Goal: Information Seeking & Learning: Learn about a topic

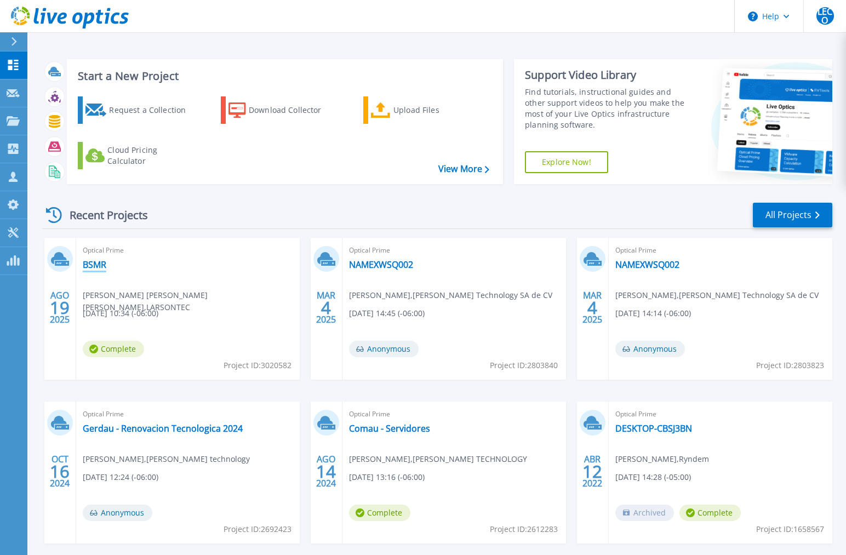
click at [95, 263] on link "BSMR" at bounding box center [95, 264] width 24 height 11
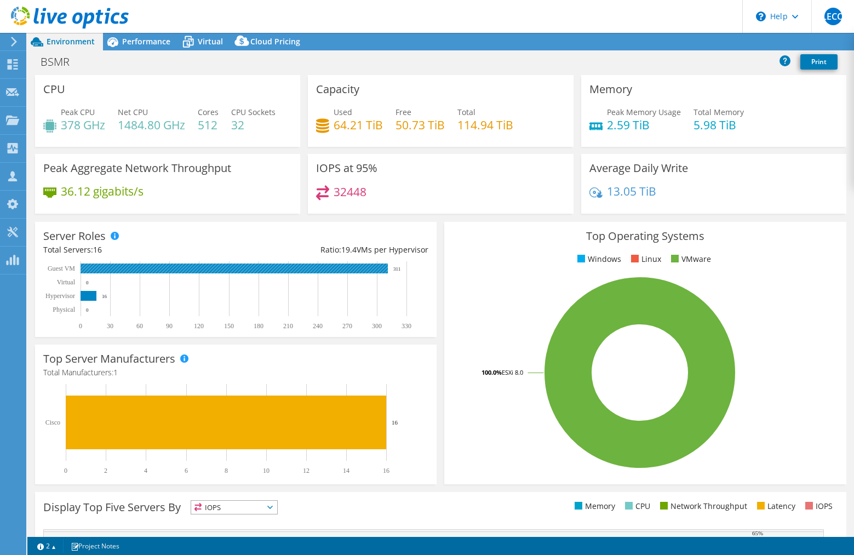
select select "USWest"
select select "USD"
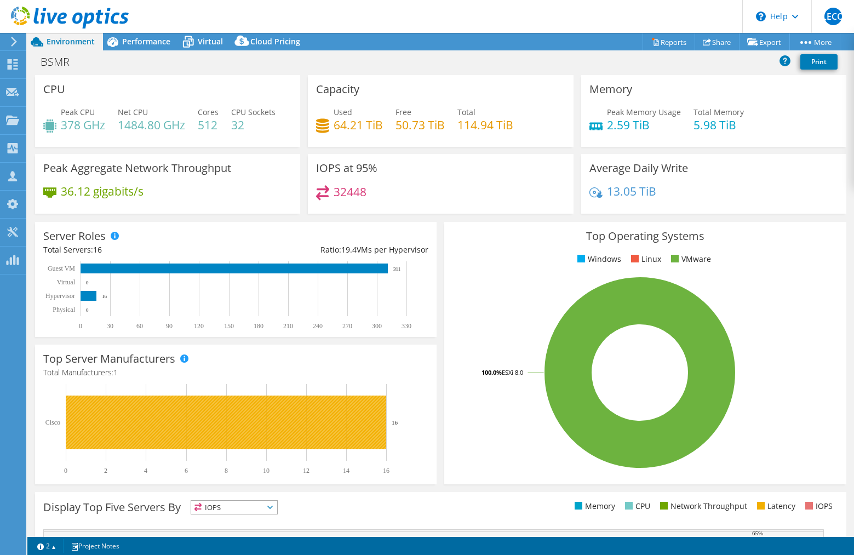
click at [134, 409] on rect at bounding box center [226, 423] width 321 height 54
click at [119, 422] on rect at bounding box center [226, 423] width 321 height 54
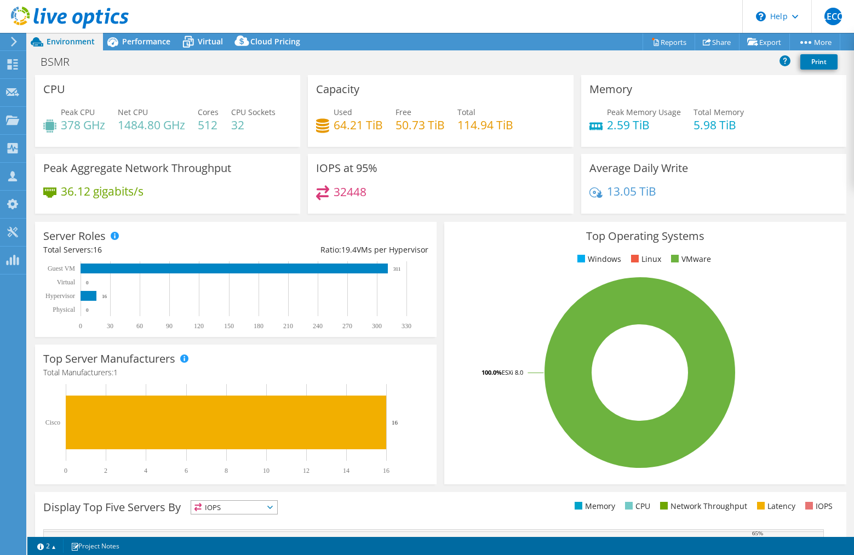
scroll to position [176, 0]
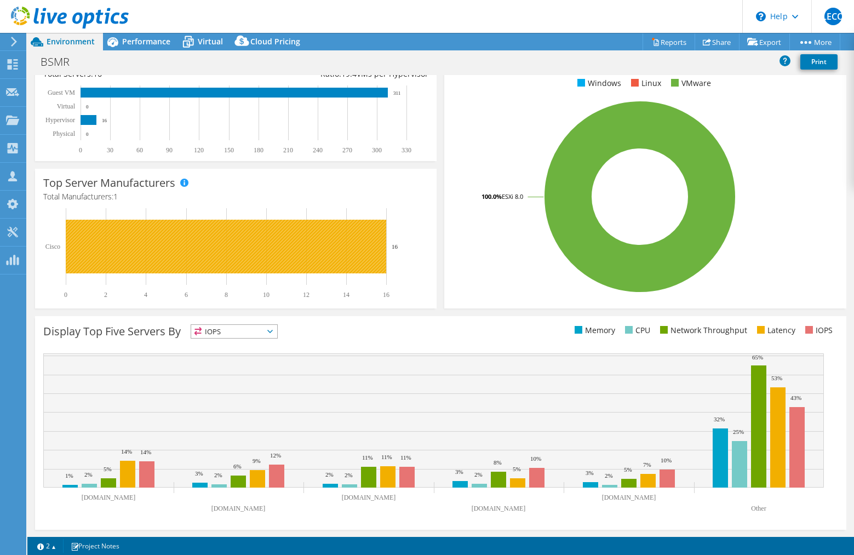
click at [268, 234] on rect at bounding box center [226, 247] width 321 height 54
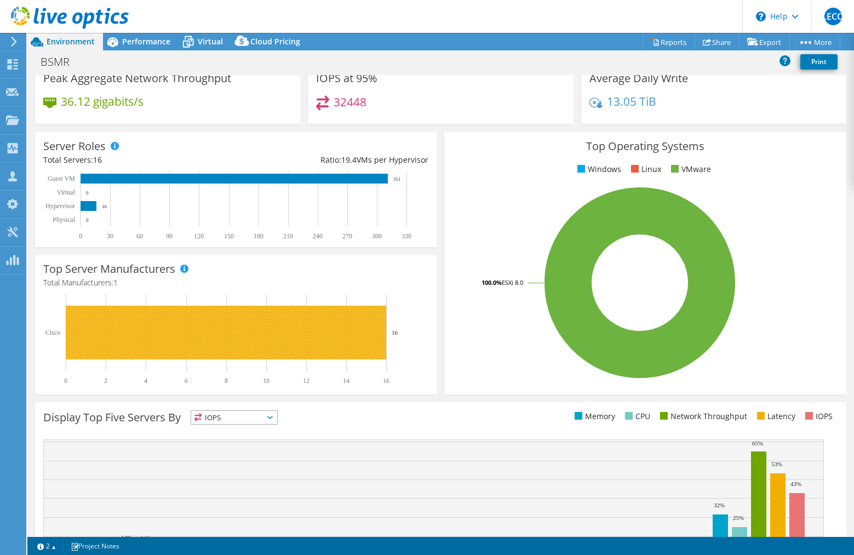
click at [137, 334] on rect at bounding box center [226, 333] width 321 height 54
click at [102, 348] on rect at bounding box center [226, 333] width 321 height 54
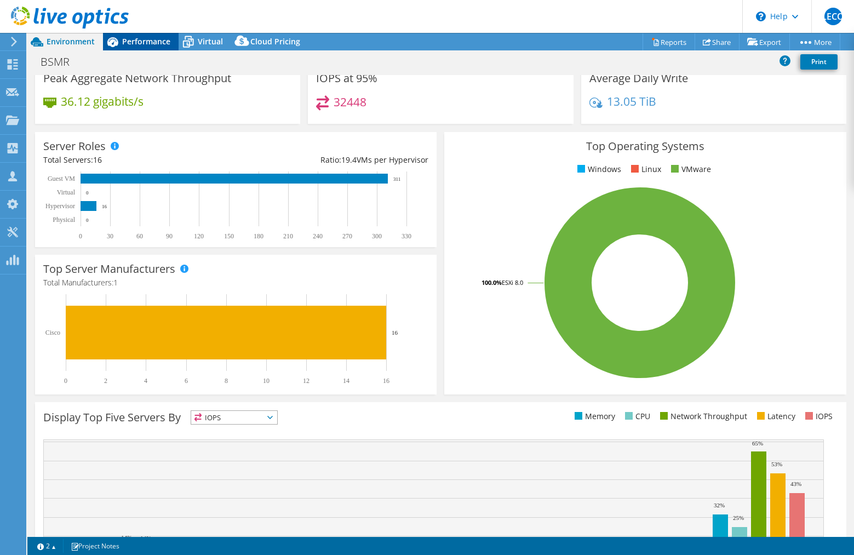
click at [143, 40] on span "Performance" at bounding box center [146, 41] width 48 height 10
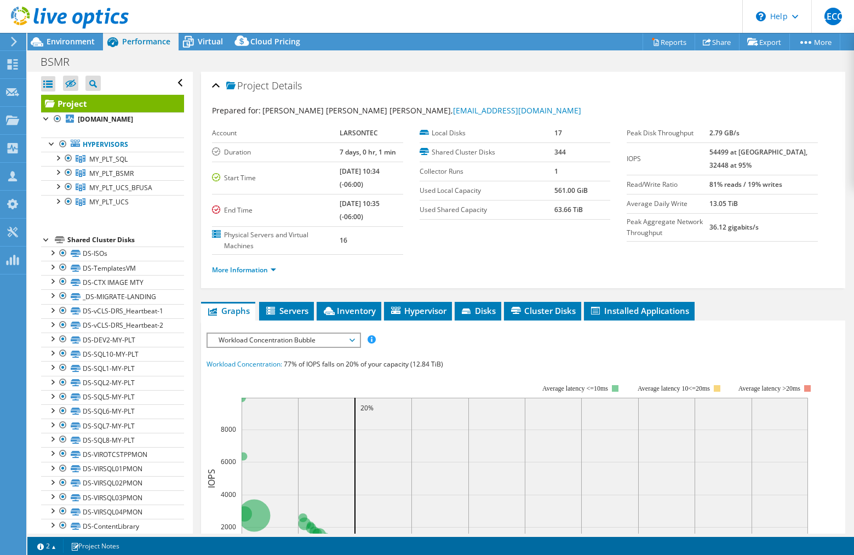
scroll to position [0, 0]
click at [58, 174] on div at bounding box center [57, 171] width 11 height 11
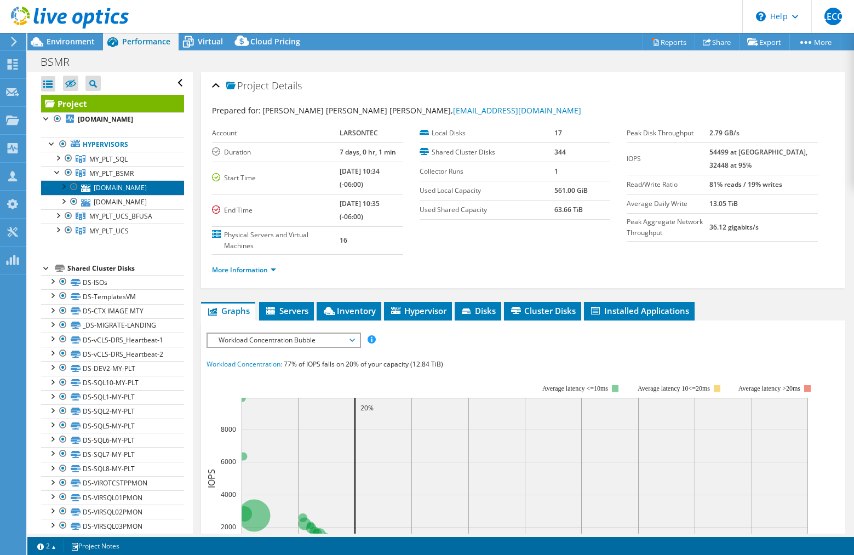
click at [106, 188] on link "[DOMAIN_NAME]" at bounding box center [112, 187] width 143 height 14
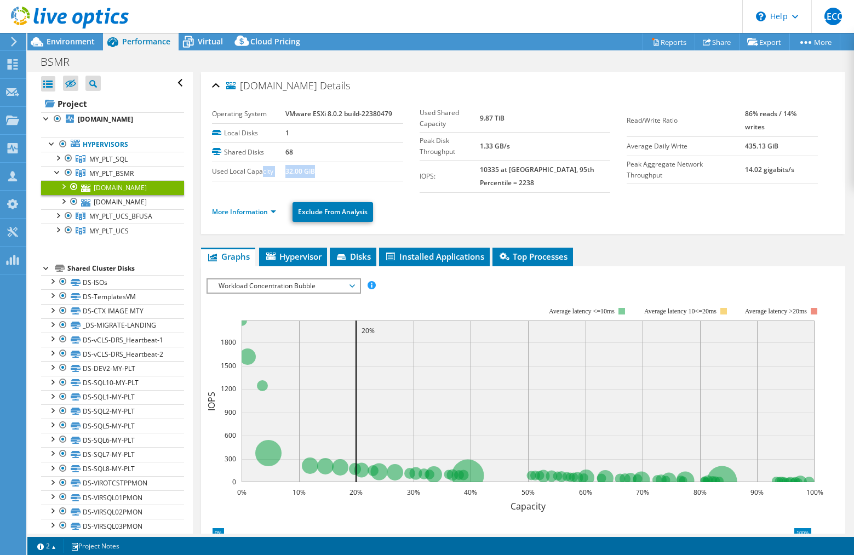
drag, startPoint x: 263, startPoint y: 169, endPoint x: 329, endPoint y: 170, distance: 65.8
click at [329, 170] on tr "Used Local Capacity 32.00 GiB" at bounding box center [307, 171] width 191 height 19
click at [110, 209] on link "[DOMAIN_NAME]" at bounding box center [112, 202] width 143 height 14
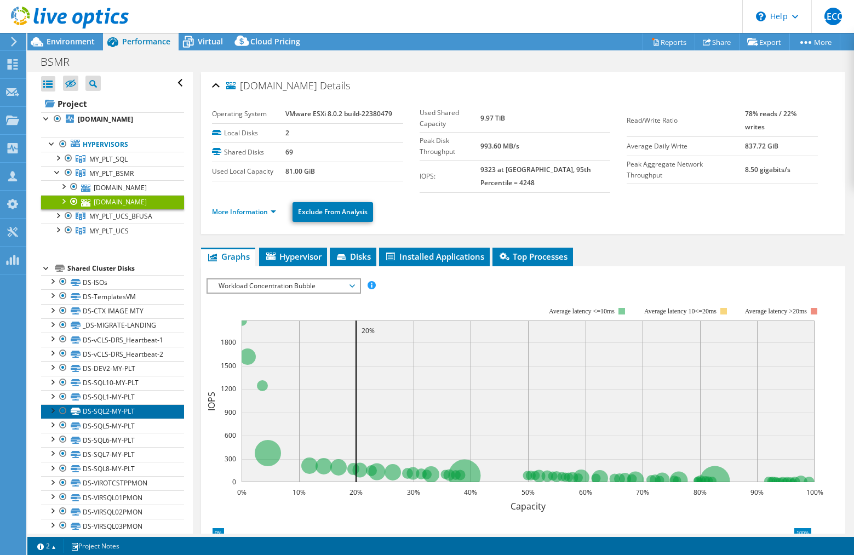
click at [121, 419] on link "DS-SQL2-MY-PLT" at bounding box center [112, 411] width 143 height 14
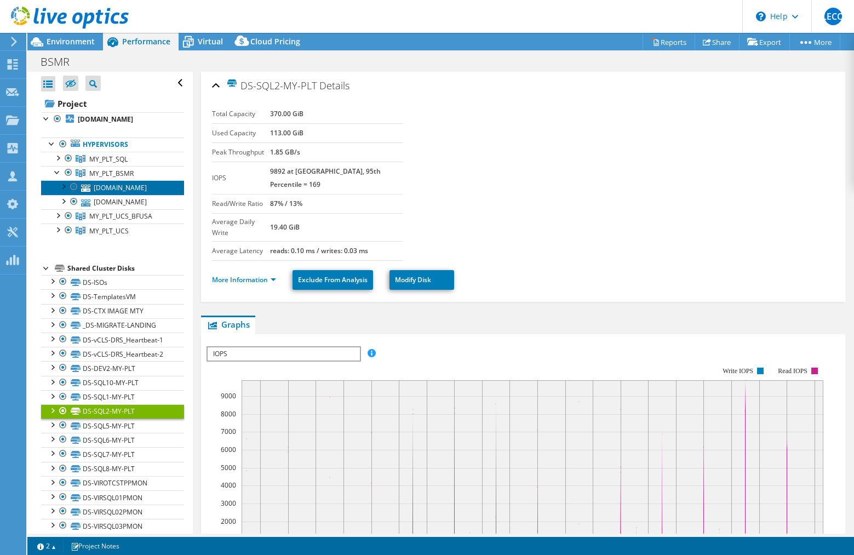
click at [112, 191] on link "[DOMAIN_NAME]" at bounding box center [112, 187] width 143 height 14
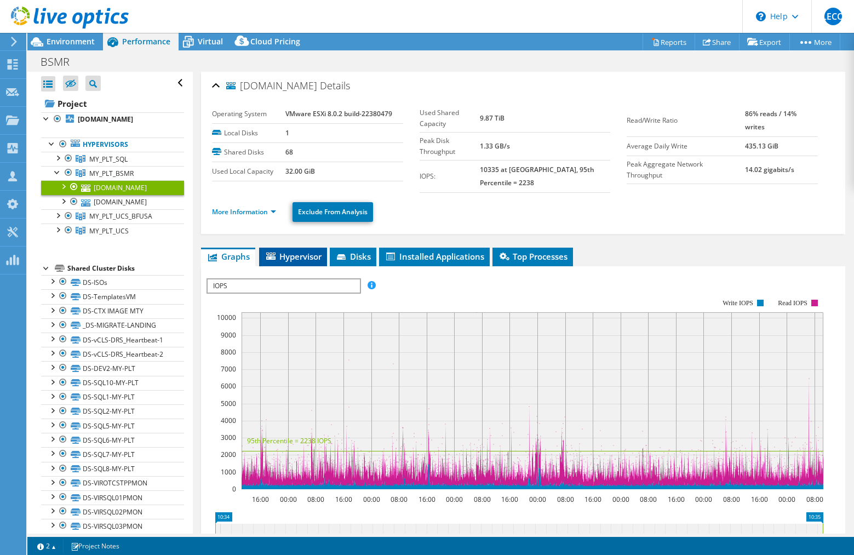
click at [283, 253] on li "Hypervisor" at bounding box center [293, 257] width 68 height 19
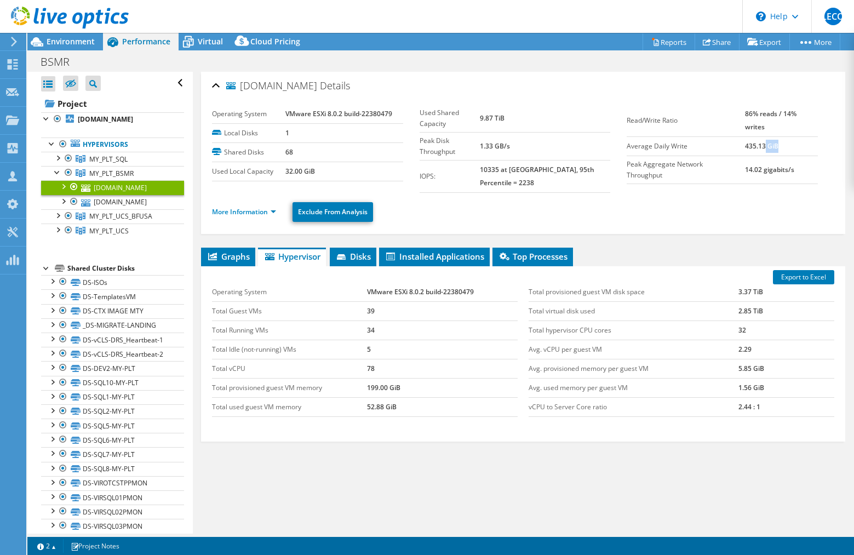
drag, startPoint x: 757, startPoint y: 143, endPoint x: 791, endPoint y: 148, distance: 34.3
click at [791, 148] on td "435.13 GiB" at bounding box center [781, 145] width 73 height 19
click at [99, 173] on span "MY_PLT_BSMR" at bounding box center [111, 173] width 44 height 9
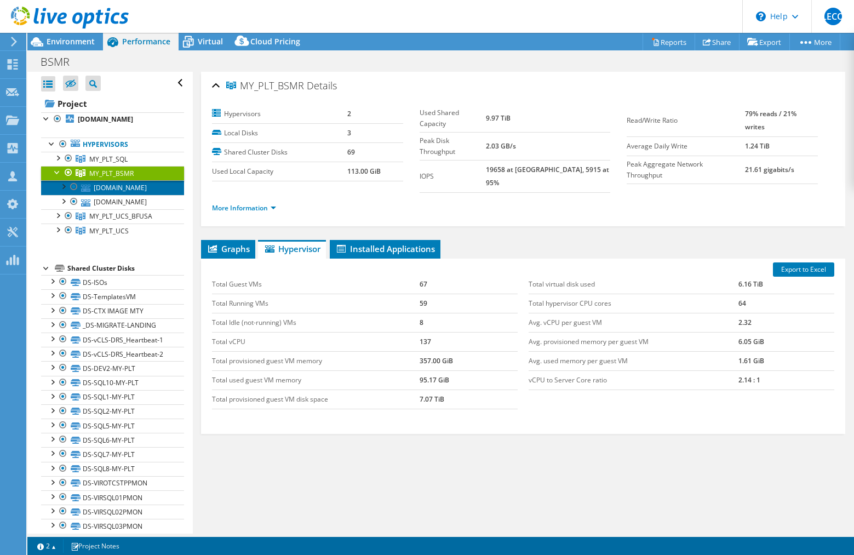
click at [134, 190] on link "[DOMAIN_NAME]" at bounding box center [112, 187] width 143 height 14
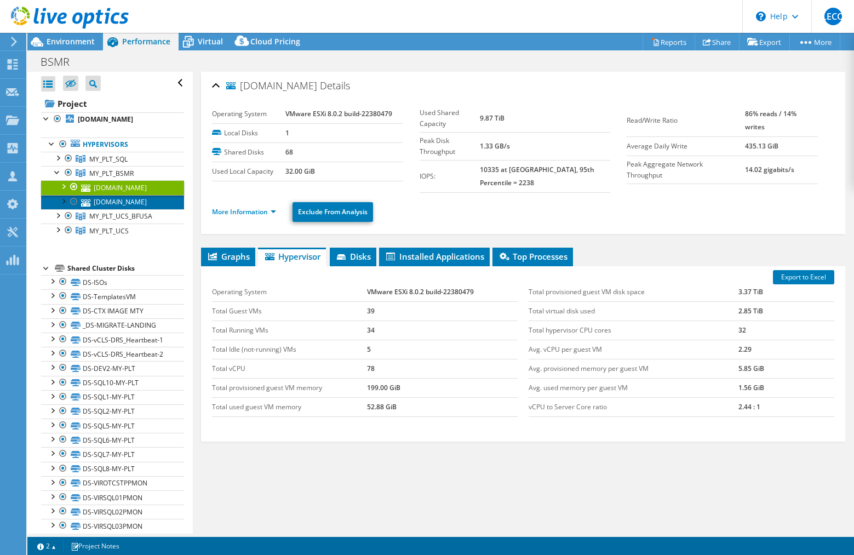
click at [105, 209] on link "[DOMAIN_NAME]" at bounding box center [112, 202] width 143 height 14
click at [108, 187] on link "[DOMAIN_NAME]" at bounding box center [112, 187] width 143 height 14
drag, startPoint x: 528, startPoint y: 399, endPoint x: 603, endPoint y: 400, distance: 75.1
click at [603, 400] on td "vCPU to Server Core ratio" at bounding box center [634, 406] width 210 height 19
click at [605, 398] on td "vCPU to Server Core ratio" at bounding box center [634, 406] width 210 height 19
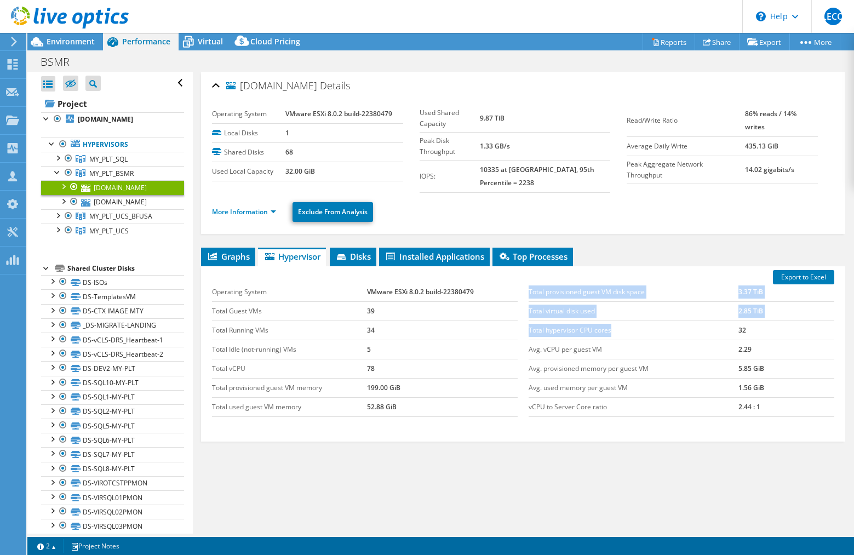
drag, startPoint x: 594, startPoint y: 317, endPoint x: 518, endPoint y: 323, distance: 75.9
click at [523, 322] on div "Total provisioned guest VM disk space 3.37 TiB Total virtual disk used 2.85 TiB…" at bounding box center [681, 350] width 317 height 156
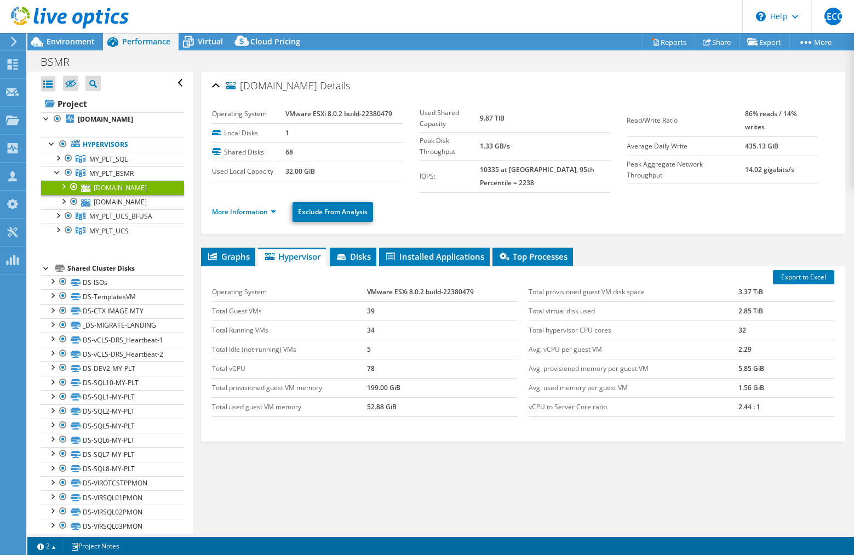
click at [523, 318] on div "Total provisioned guest VM disk space 3.37 TiB Total virtual disk used 2.85 TiB…" at bounding box center [681, 350] width 317 height 156
click at [267, 207] on link "More Information" at bounding box center [244, 211] width 64 height 9
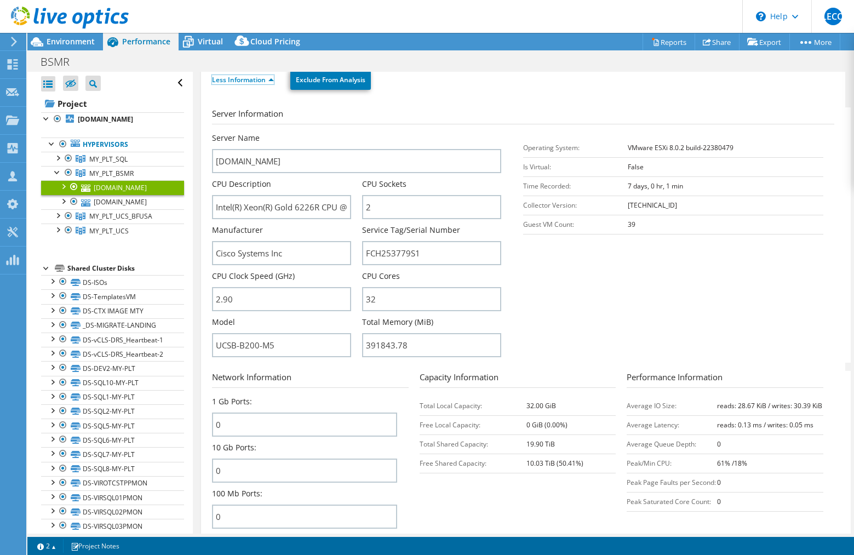
scroll to position [118, 0]
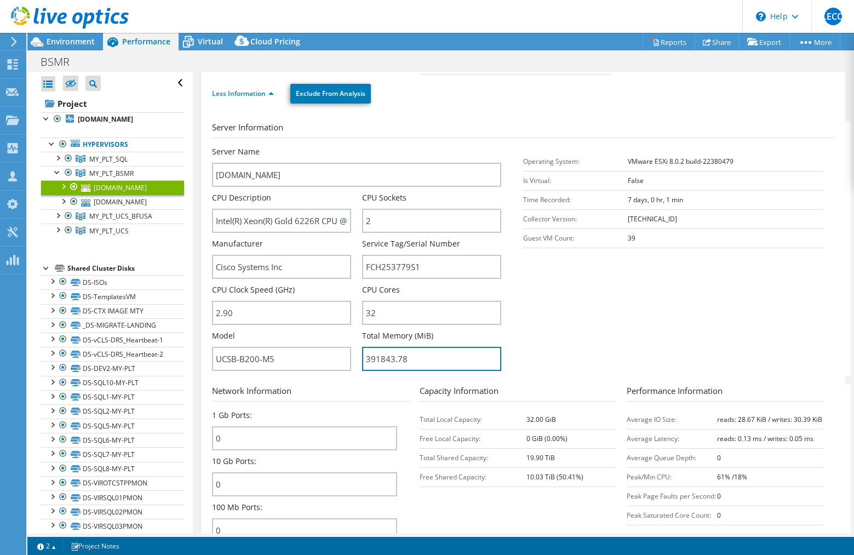
drag, startPoint x: 414, startPoint y: 348, endPoint x: 313, endPoint y: 333, distance: 102.0
click at [313, 146] on div "Server Name [DOMAIN_NAME] CPU Description Intel(R) Xeon(R) Gold 6226R CPU @ 2.9…" at bounding box center [362, 146] width 300 height 0
click at [581, 331] on section "Server Information Server Name [DOMAIN_NAME] CPU Description Intel(R) Xeon(R) G…" at bounding box center [526, 248] width 628 height 255
